Goal: Task Accomplishment & Management: Manage account settings

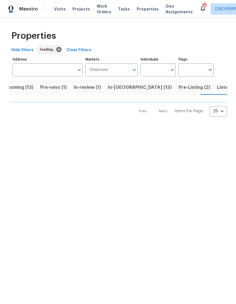
scroll to position [0, 13]
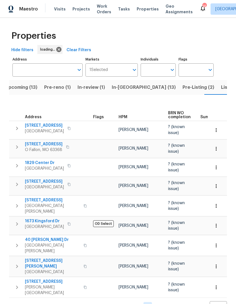
scroll to position [0, 13]
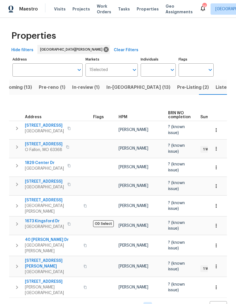
click at [177, 88] on span "Pre-Listing (2)" at bounding box center [193, 87] width 32 height 8
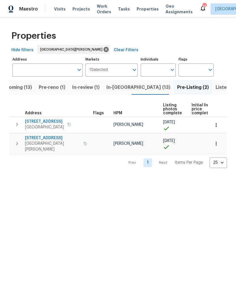
click at [58, 124] on span "2381 Gross Point Ln" at bounding box center [44, 122] width 39 height 6
click at [39, 137] on span "417 Dove Dr" at bounding box center [52, 138] width 55 height 6
click at [144, 10] on span "Properties" at bounding box center [148, 9] width 22 height 6
click at [21, 88] on span "Upcoming (13)" at bounding box center [16, 87] width 32 height 8
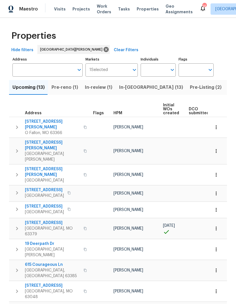
click at [123, 113] on div "HPM" at bounding box center [135, 113] width 45 height 4
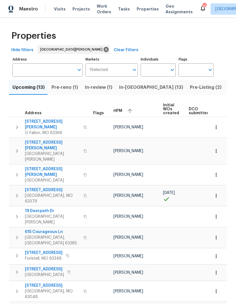
click at [122, 112] on div "HPM" at bounding box center [135, 111] width 45 height 8
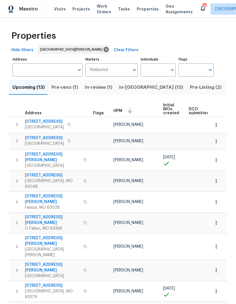
click at [135, 88] on span "In-reno (13)" at bounding box center [151, 87] width 64 height 8
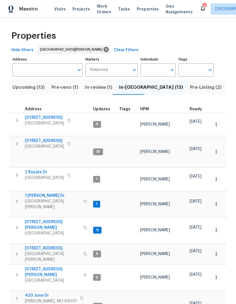
click at [147, 110] on span "HPM" at bounding box center [144, 109] width 9 height 4
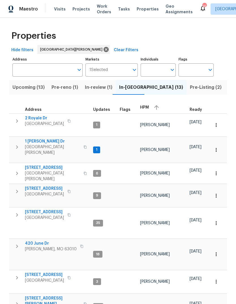
click at [149, 108] on div "HPM" at bounding box center [162, 107] width 45 height 8
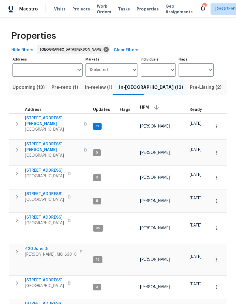
click at [39, 118] on span "3940 Parker Rd" at bounding box center [52, 120] width 55 height 11
click at [228, 88] on span "Listed (39)" at bounding box center [240, 87] width 24 height 8
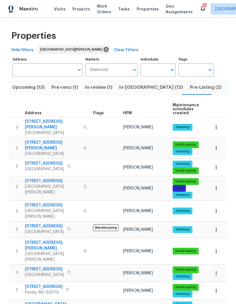
click at [190, 90] on span "Pre-Listing (2)" at bounding box center [206, 87] width 32 height 8
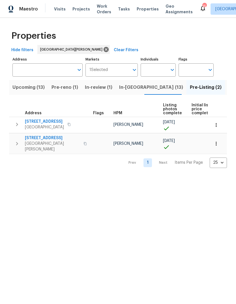
click at [61, 123] on span "2381 Gross Point Ln" at bounding box center [44, 122] width 39 height 6
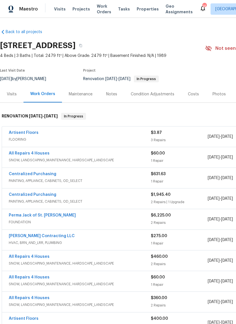
click at [222, 95] on div "Photos" at bounding box center [218, 94] width 13 height 6
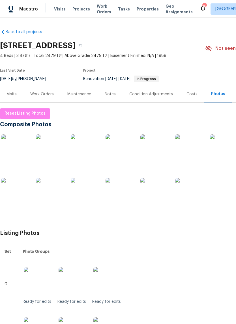
click at [18, 148] on img at bounding box center [15, 148] width 28 height 28
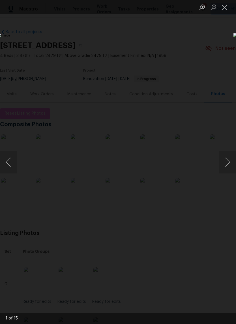
click at [227, 164] on button "Next image" at bounding box center [227, 162] width 17 height 23
click at [227, 163] on button "Next image" at bounding box center [227, 162] width 17 height 23
click at [11, 164] on button "Previous image" at bounding box center [8, 162] width 17 height 23
click at [229, 161] on button "Next image" at bounding box center [227, 162] width 17 height 23
click at [226, 162] on button "Next image" at bounding box center [227, 162] width 17 height 23
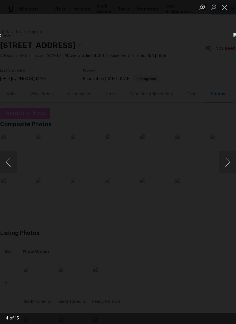
click at [228, 161] on button "Next image" at bounding box center [227, 162] width 17 height 23
click at [227, 161] on button "Next image" at bounding box center [227, 162] width 17 height 23
click at [224, 167] on button "Next image" at bounding box center [227, 162] width 17 height 23
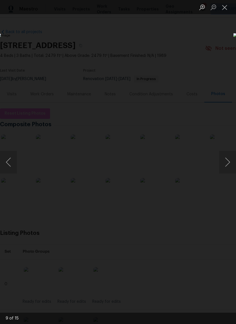
click at [225, 164] on button "Next image" at bounding box center [227, 162] width 17 height 23
click at [226, 164] on button "Next image" at bounding box center [227, 162] width 17 height 23
click at [228, 162] on button "Next image" at bounding box center [227, 162] width 17 height 23
click at [225, 164] on button "Next image" at bounding box center [227, 162] width 17 height 23
click at [226, 164] on button "Next image" at bounding box center [227, 162] width 17 height 23
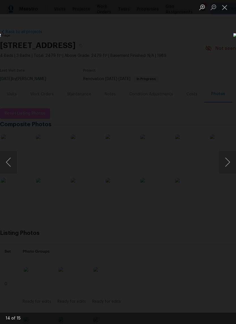
click at [227, 163] on button "Next image" at bounding box center [227, 162] width 17 height 23
click at [10, 163] on button "Previous image" at bounding box center [8, 162] width 17 height 23
click at [228, 164] on button "Next image" at bounding box center [227, 162] width 17 height 23
click at [225, 163] on button "Next image" at bounding box center [227, 162] width 17 height 23
click at [224, 163] on button "Next image" at bounding box center [227, 162] width 17 height 23
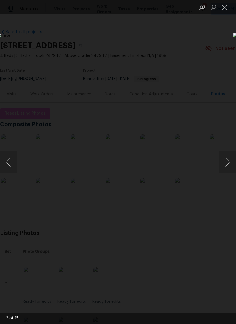
click at [227, 161] on button "Next image" at bounding box center [227, 162] width 17 height 23
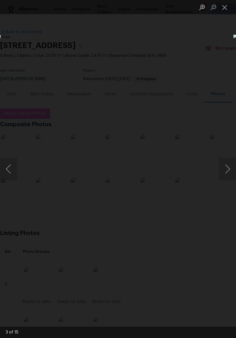
click at [225, 162] on button "Next image" at bounding box center [227, 168] width 17 height 23
click at [227, 161] on button "Next image" at bounding box center [227, 168] width 17 height 23
click at [228, 161] on button "Next image" at bounding box center [227, 168] width 17 height 23
click at [226, 162] on button "Next image" at bounding box center [227, 168] width 17 height 23
click at [228, 161] on button "Next image" at bounding box center [227, 168] width 17 height 23
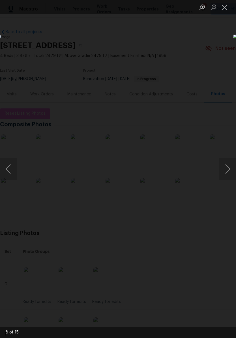
click at [227, 162] on button "Next image" at bounding box center [227, 168] width 17 height 23
click at [226, 162] on button "Next image" at bounding box center [227, 168] width 17 height 23
click at [226, 161] on button "Next image" at bounding box center [227, 168] width 17 height 23
click at [226, 162] on button "Next image" at bounding box center [227, 168] width 17 height 23
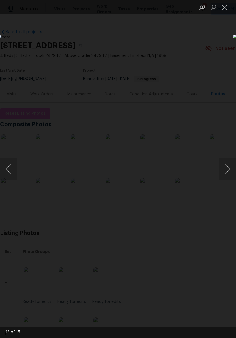
click at [226, 162] on button "Next image" at bounding box center [227, 168] width 17 height 23
click at [225, 163] on button "Next image" at bounding box center [227, 168] width 17 height 23
click at [226, 163] on button "Next image" at bounding box center [227, 168] width 17 height 23
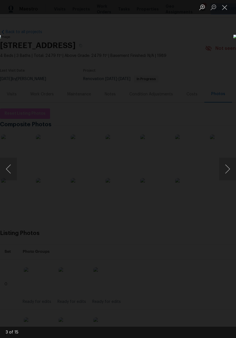
click at [226, 163] on button "Next image" at bounding box center [227, 168] width 17 height 23
click at [225, 162] on button "Next image" at bounding box center [227, 168] width 17 height 23
click at [224, 9] on button "Close lightbox" at bounding box center [224, 7] width 11 height 10
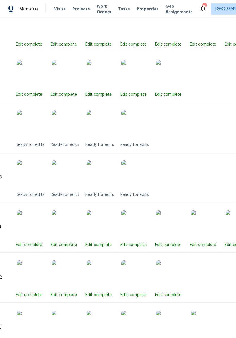
click at [67, 130] on img at bounding box center [66, 124] width 28 height 28
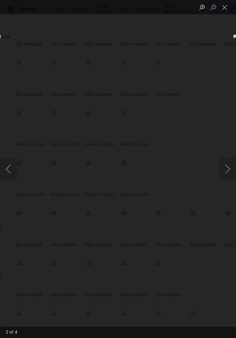
click at [222, 8] on button "Close lightbox" at bounding box center [224, 7] width 11 height 10
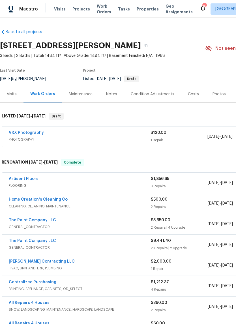
click at [223, 97] on div "Photos" at bounding box center [219, 94] width 27 height 17
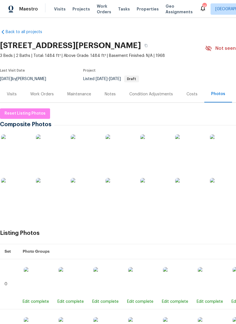
click at [17, 146] on img at bounding box center [15, 148] width 28 height 28
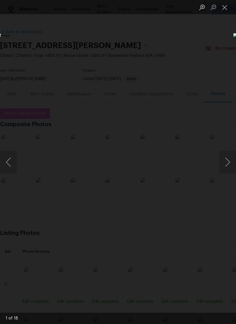
click at [227, 163] on button "Next image" at bounding box center [227, 162] width 17 height 23
click at [226, 160] on button "Next image" at bounding box center [227, 162] width 17 height 23
click at [225, 160] on button "Next image" at bounding box center [227, 162] width 17 height 23
click at [225, 159] on button "Next image" at bounding box center [227, 162] width 17 height 23
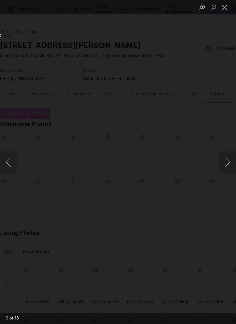
click at [226, 158] on button "Next image" at bounding box center [227, 162] width 17 height 23
click at [226, 157] on button "Next image" at bounding box center [227, 162] width 17 height 23
click at [227, 157] on button "Next image" at bounding box center [227, 162] width 17 height 23
click at [228, 156] on button "Next image" at bounding box center [227, 162] width 17 height 23
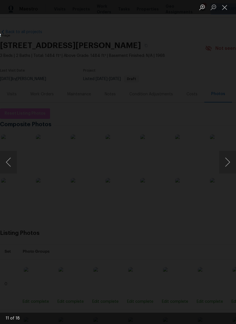
click at [226, 156] on button "Next image" at bounding box center [227, 162] width 17 height 23
click at [228, 157] on button "Next image" at bounding box center [227, 162] width 17 height 23
click at [227, 160] on button "Next image" at bounding box center [227, 162] width 17 height 23
click at [222, 3] on button "Close lightbox" at bounding box center [224, 7] width 11 height 10
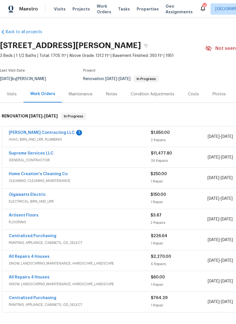
click at [28, 133] on link "[PERSON_NAME] Contracting LLC" at bounding box center [42, 133] width 66 height 4
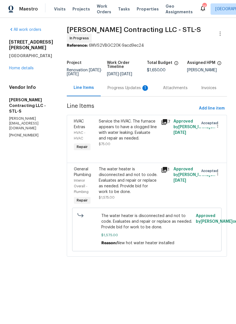
click at [138, 85] on div "Progress Updates 1" at bounding box center [128, 88] width 42 height 6
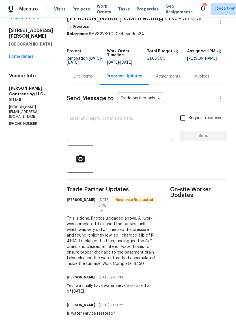
scroll to position [4, 0]
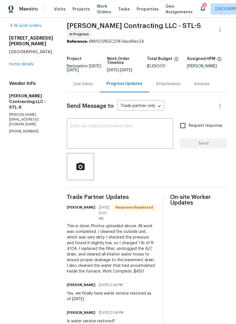
click at [77, 81] on div "Line Items" at bounding box center [83, 84] width 19 height 6
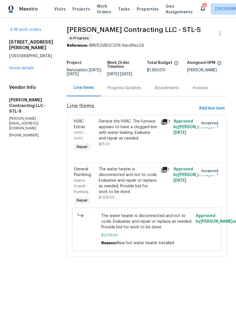
click at [166, 119] on icon at bounding box center [164, 122] width 6 height 6
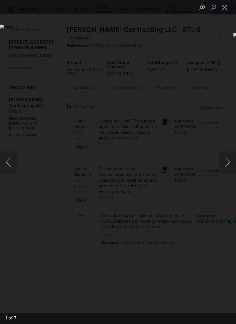
click at [225, 165] on button "Next image" at bounding box center [227, 162] width 17 height 23
click at [229, 163] on button "Next image" at bounding box center [227, 162] width 17 height 23
click at [224, 165] on button "Next image" at bounding box center [227, 162] width 17 height 23
click at [226, 165] on button "Next image" at bounding box center [227, 162] width 17 height 23
click at [226, 164] on button "Next image" at bounding box center [227, 162] width 17 height 23
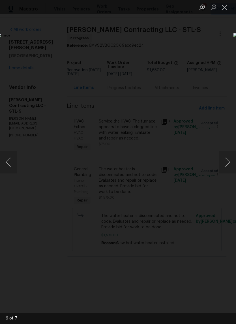
click at [225, 165] on button "Next image" at bounding box center [227, 162] width 17 height 23
click at [225, 167] on button "Next image" at bounding box center [227, 162] width 17 height 23
click at [228, 163] on button "Next image" at bounding box center [227, 162] width 17 height 23
click at [223, 167] on button "Next image" at bounding box center [227, 162] width 17 height 23
click at [225, 161] on button "Next image" at bounding box center [227, 162] width 17 height 23
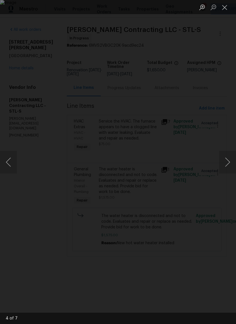
click at [225, 164] on button "Next image" at bounding box center [227, 162] width 17 height 23
click at [227, 164] on button "Next image" at bounding box center [227, 162] width 17 height 23
click at [227, 162] on button "Next image" at bounding box center [227, 162] width 17 height 23
click at [225, 164] on button "Next image" at bounding box center [227, 162] width 17 height 23
click at [227, 164] on button "Next image" at bounding box center [227, 162] width 17 height 23
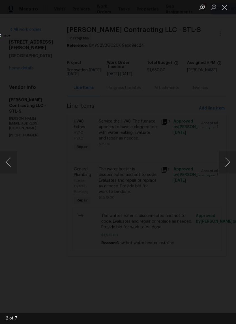
click at [227, 164] on button "Next image" at bounding box center [227, 162] width 17 height 23
click at [224, 164] on button "Next image" at bounding box center [227, 162] width 17 height 23
click at [225, 162] on button "Next image" at bounding box center [227, 162] width 17 height 23
click at [226, 163] on button "Next image" at bounding box center [227, 162] width 17 height 23
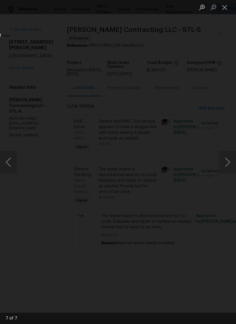
click at [223, 165] on button "Next image" at bounding box center [227, 162] width 17 height 23
click at [224, 166] on button "Next image" at bounding box center [227, 162] width 17 height 23
click at [224, 168] on button "Next image" at bounding box center [227, 162] width 17 height 23
click at [228, 160] on button "Next image" at bounding box center [227, 162] width 17 height 23
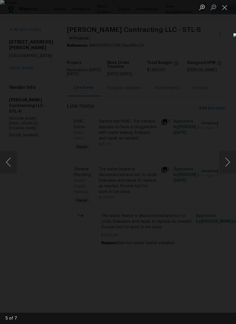
click at [226, 160] on button "Next image" at bounding box center [227, 162] width 17 height 23
click at [226, 157] on button "Next image" at bounding box center [227, 162] width 17 height 23
click at [223, 157] on button "Next image" at bounding box center [227, 162] width 17 height 23
click at [228, 157] on button "Next image" at bounding box center [227, 162] width 17 height 23
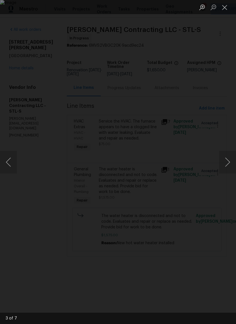
click at [221, 163] on button "Next image" at bounding box center [227, 162] width 17 height 23
click at [226, 162] on button "Next image" at bounding box center [227, 162] width 17 height 23
click at [13, 161] on button "Previous image" at bounding box center [8, 162] width 17 height 23
click at [223, 167] on button "Next image" at bounding box center [227, 162] width 17 height 23
click at [225, 165] on button "Next image" at bounding box center [227, 162] width 17 height 23
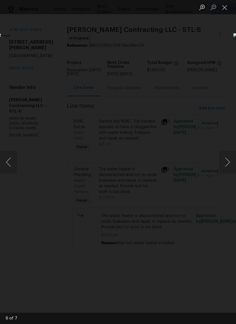
click at [223, 165] on button "Next image" at bounding box center [227, 162] width 17 height 23
click at [223, 163] on button "Next image" at bounding box center [227, 162] width 17 height 23
click at [221, 8] on button "Close lightbox" at bounding box center [224, 7] width 11 height 10
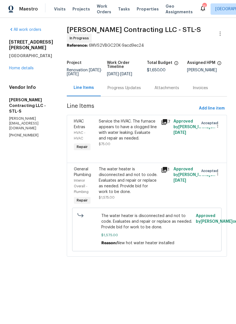
click at [129, 89] on div "Progress Updates" at bounding box center [124, 87] width 47 height 17
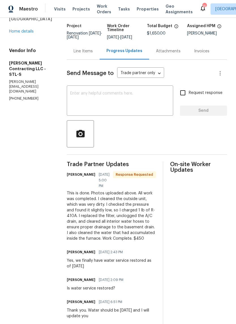
scroll to position [36, 0]
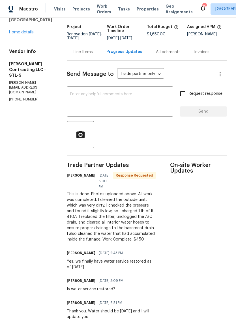
click at [85, 52] on div "Line Items" at bounding box center [83, 52] width 19 height 6
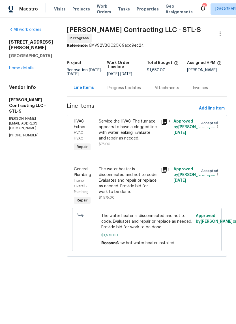
click at [138, 133] on div "Service the HVAC. The furnace appears to have a clogged line with water leaking…" at bounding box center [128, 129] width 59 height 23
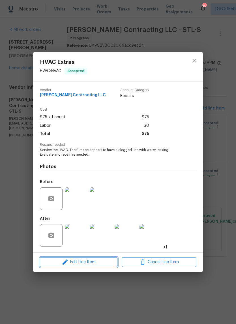
click at [96, 262] on span "Edit Line Item" at bounding box center [79, 261] width 74 height 7
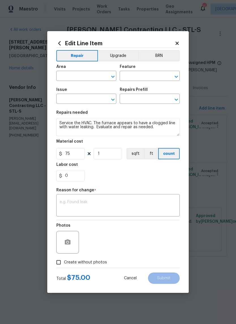
type input "HVAC"
type input "HVAC Extras"
type input "Add A Task $1.00"
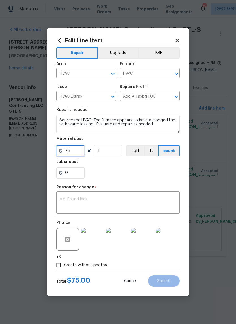
click at [81, 152] on input "75" at bounding box center [70, 150] width 28 height 11
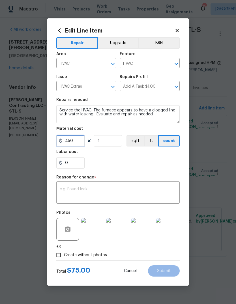
type input "450"
click at [142, 161] on div "0" at bounding box center [117, 162] width 123 height 11
click at [125, 196] on textarea at bounding box center [118, 193] width 116 height 12
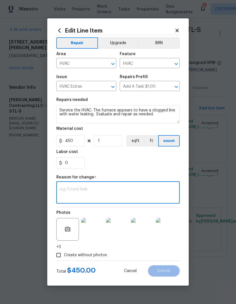
click at [179, 30] on icon at bounding box center [176, 30] width 5 height 5
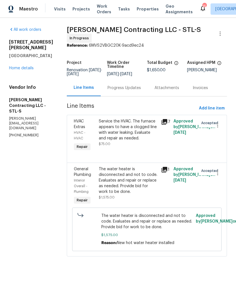
click at [129, 91] on div "Progress Updates" at bounding box center [124, 87] width 47 height 17
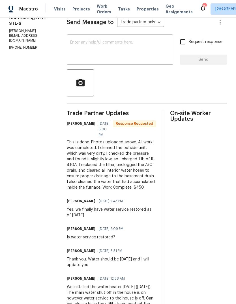
scroll to position [87, 0]
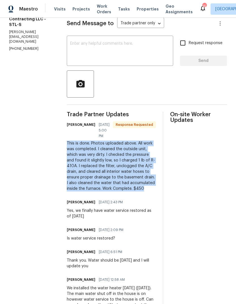
copy div "This is done. Photos uploaded above. All work was completed. I cleaned the outs…"
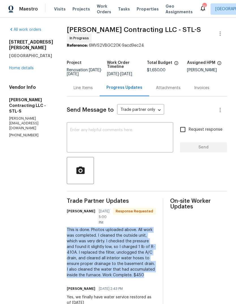
scroll to position [0, 0]
click at [88, 85] on div "Line Items" at bounding box center [83, 88] width 19 height 6
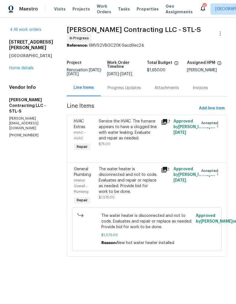
click at [135, 133] on div "Service the HVAC. The furnace appears to have a clogged line with water leaking…" at bounding box center [128, 129] width 59 height 23
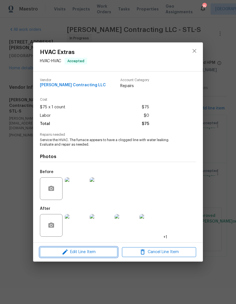
click at [93, 252] on span "Edit Line Item" at bounding box center [79, 252] width 74 height 7
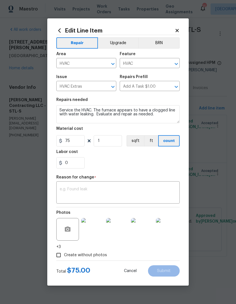
click at [118, 188] on textarea at bounding box center [118, 193] width 116 height 12
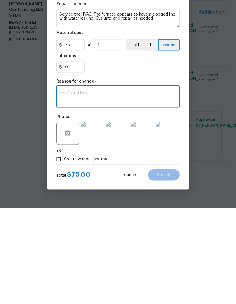
click at [99, 187] on textarea at bounding box center [118, 193] width 116 height 12
paste textarea "This is done. Photos uploaded above. All work was completed. I cleaned the outs…"
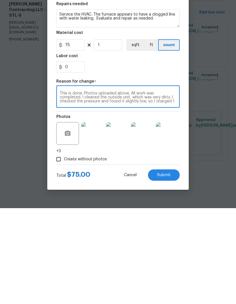
scroll to position [16, 0]
type textarea "This is done. Photos uploaded above. All work was completed. I cleaned the outs…"
click at [77, 135] on input "75" at bounding box center [70, 140] width 28 height 11
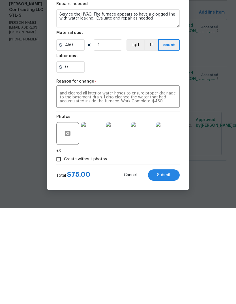
click at [149, 157] on div "0" at bounding box center [117, 162] width 123 height 11
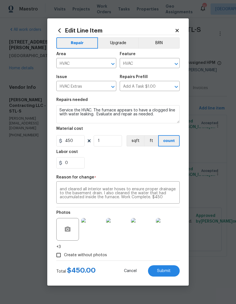
click at [172, 271] on button "Submit" at bounding box center [164, 270] width 32 height 11
type input "75"
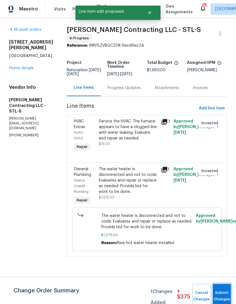
click at [220, 287] on button "Submit Changes" at bounding box center [222, 296] width 18 height 24
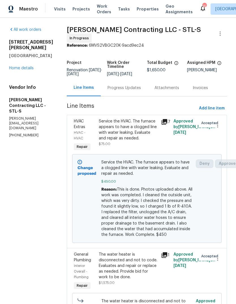
scroll to position [0, 0]
click at [15, 66] on link "Home details" at bounding box center [21, 68] width 25 height 4
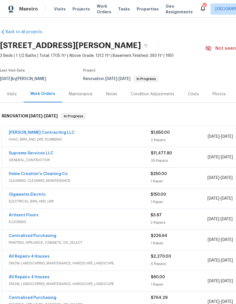
click at [37, 193] on link "Gigawatts Electric" at bounding box center [27, 195] width 37 height 4
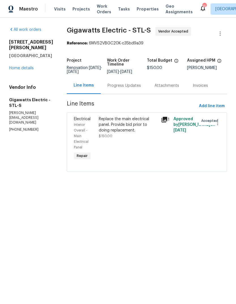
click at [135, 88] on div "Progress Updates" at bounding box center [123, 86] width 33 height 6
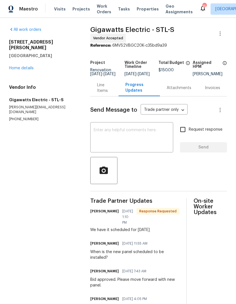
click at [141, 140] on textarea at bounding box center [132, 138] width 76 height 20
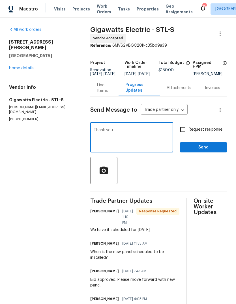
type textarea "Thank you"
click at [215, 149] on span "Send" at bounding box center [203, 147] width 38 height 7
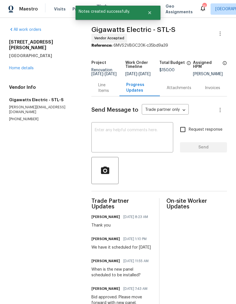
click at [31, 66] on link "Home details" at bounding box center [21, 68] width 25 height 4
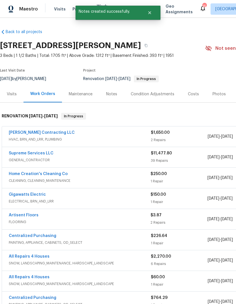
click at [42, 195] on link "Gigawatts Electric" at bounding box center [27, 195] width 37 height 4
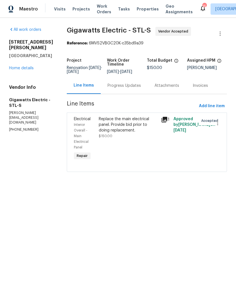
click at [138, 88] on div "Progress Updates" at bounding box center [123, 86] width 33 height 6
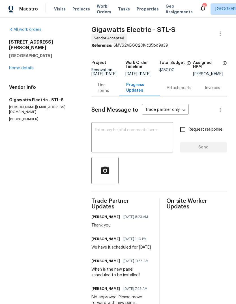
click at [32, 66] on link "Home details" at bounding box center [21, 68] width 25 height 4
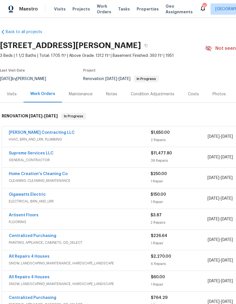
click at [42, 196] on link "Gigawatts Electric" at bounding box center [27, 195] width 37 height 4
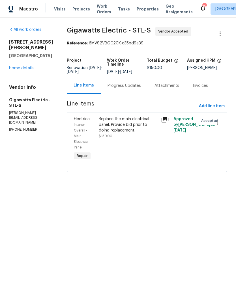
click at [132, 128] on div "Replace the main electrical panel. Provide bid prior to doing replacement." at bounding box center [128, 124] width 59 height 17
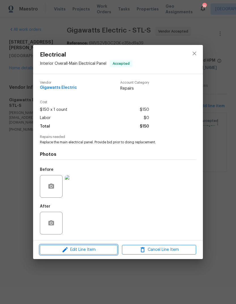
click at [96, 252] on span "Edit Line Item" at bounding box center [79, 249] width 74 height 7
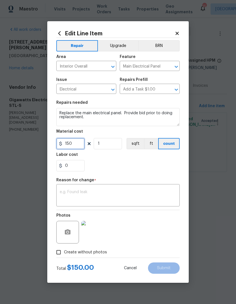
click at [81, 146] on input "150" at bounding box center [70, 143] width 28 height 11
click at [164, 159] on div "Labor cost" at bounding box center [117, 156] width 123 height 7
type input "1890"
click at [148, 196] on textarea at bounding box center [118, 196] width 116 height 12
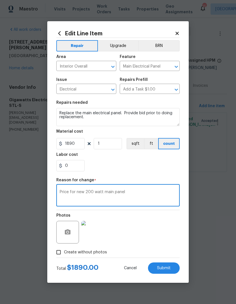
type textarea "Price for new 200 watt main panel"
click at [166, 168] on div "0" at bounding box center [117, 165] width 123 height 11
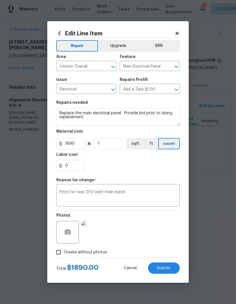
click at [173, 270] on button "Submit" at bounding box center [164, 267] width 32 height 11
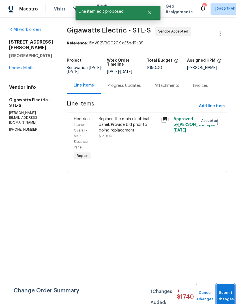
click at [223, 289] on button "Submit Changes" at bounding box center [225, 296] width 18 height 24
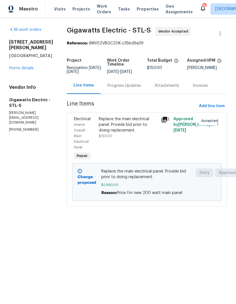
click at [167, 119] on icon at bounding box center [164, 120] width 6 height 6
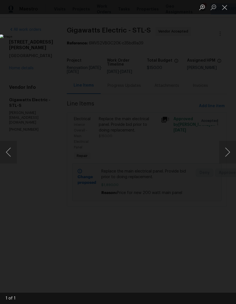
click at [224, 7] on button "Close lightbox" at bounding box center [224, 7] width 11 height 10
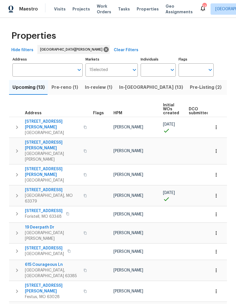
click at [228, 90] on span "Listed (39)" at bounding box center [240, 87] width 24 height 8
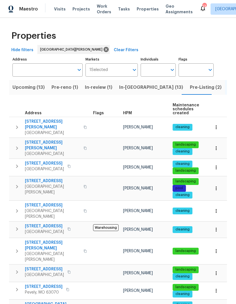
click at [130, 115] on span "HPM" at bounding box center [127, 113] width 9 height 4
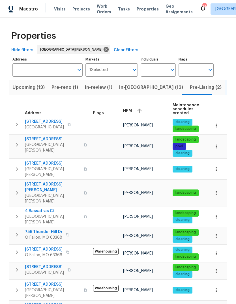
click at [133, 109] on div "HPM" at bounding box center [145, 111] width 45 height 8
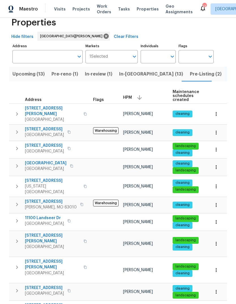
scroll to position [10, 0]
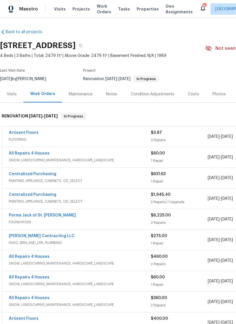
click at [193, 94] on div "Costs" at bounding box center [193, 94] width 11 height 6
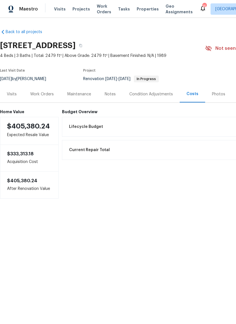
click at [218, 94] on div "Photos" at bounding box center [218, 94] width 13 height 6
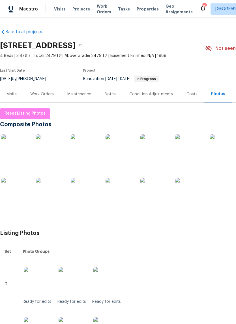
click at [81, 98] on div "Maintenance" at bounding box center [79, 94] width 37 height 17
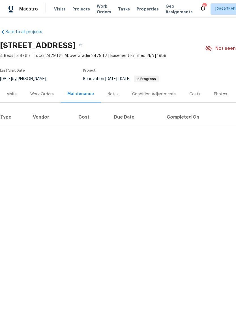
click at [46, 99] on div "Work Orders" at bounding box center [41, 94] width 37 height 17
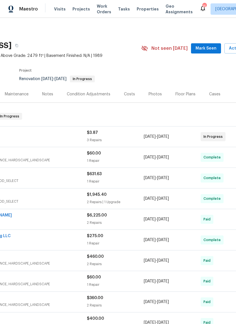
scroll to position [0, 89]
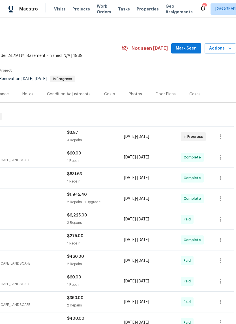
click at [194, 49] on span "Mark Seen" at bounding box center [186, 48] width 21 height 7
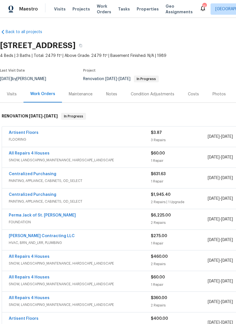
scroll to position [0, 0]
